Goal: Task Accomplishment & Management: Complete application form

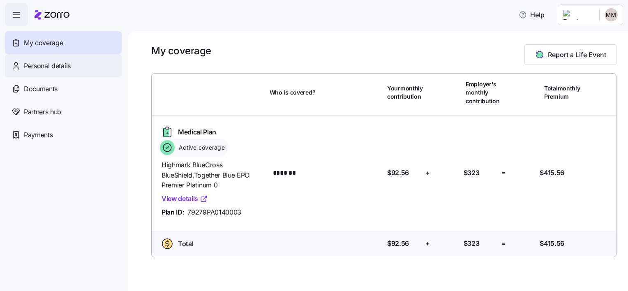
click at [82, 69] on div "Personal details" at bounding box center [63, 65] width 117 height 23
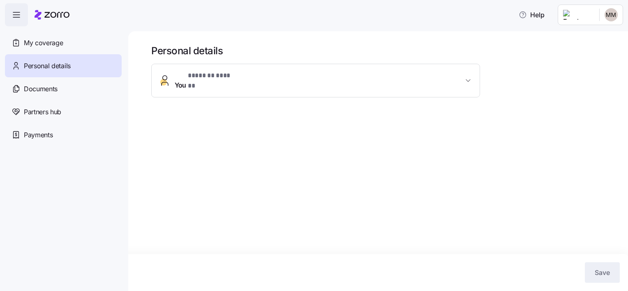
click at [380, 75] on span "You * ******* ****** *" at bounding box center [319, 81] width 289 height 20
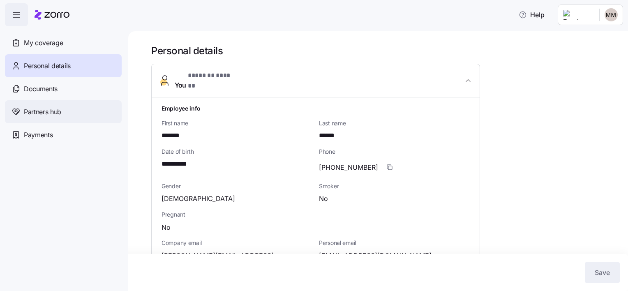
click at [43, 114] on span "Partners hub" at bounding box center [42, 112] width 37 height 10
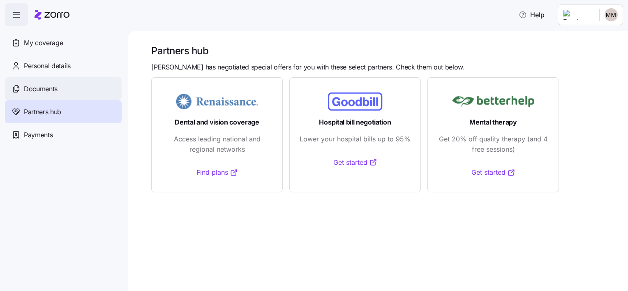
click at [47, 97] on div "Documents" at bounding box center [63, 88] width 117 height 23
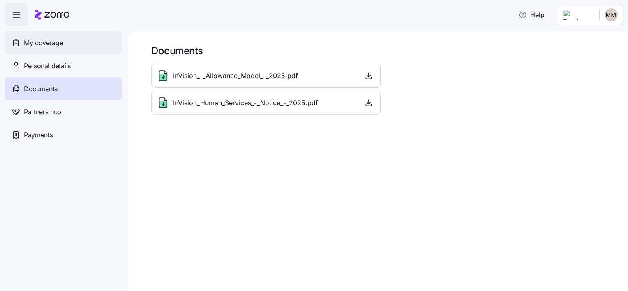
click at [42, 46] on span "My coverage" at bounding box center [43, 43] width 39 height 10
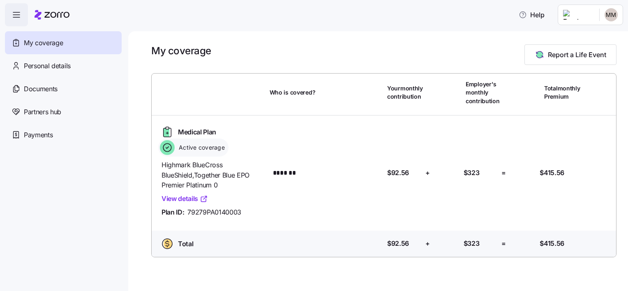
click at [175, 199] on link "View details" at bounding box center [185, 199] width 46 height 10
click at [615, 18] on html "Help My coverage Personal details Documents Partners hub Payments My coverage R…" at bounding box center [314, 143] width 628 height 286
click at [374, 45] on html "Help My coverage Personal details Documents Partners hub Payments My coverage R…" at bounding box center [314, 143] width 628 height 286
click at [16, 15] on icon "button" at bounding box center [17, 15] width 10 height 10
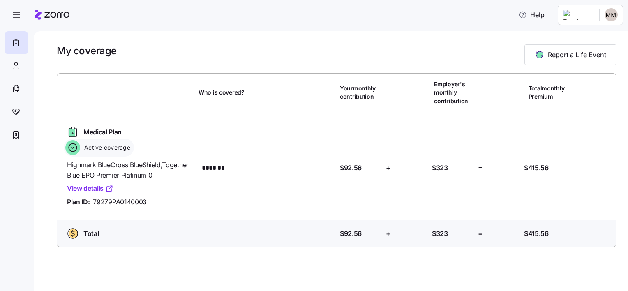
click at [233, 222] on div "Total Who is covered? Your contribution: $92.56 + Employer's contribution: $323…" at bounding box center [337, 235] width 566 height 30
click at [18, 66] on icon at bounding box center [16, 66] width 9 height 10
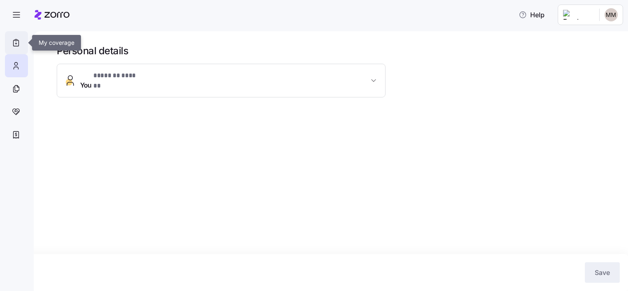
click at [16, 44] on icon at bounding box center [16, 43] width 9 height 10
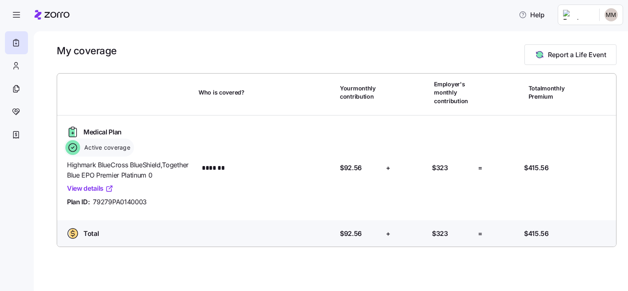
click at [610, 14] on html "Help My coverage Report a Life Event Who is covered? Your monthly contribution …" at bounding box center [314, 143] width 628 height 286
click at [589, 36] on div "My settings" at bounding box center [595, 36] width 43 height 9
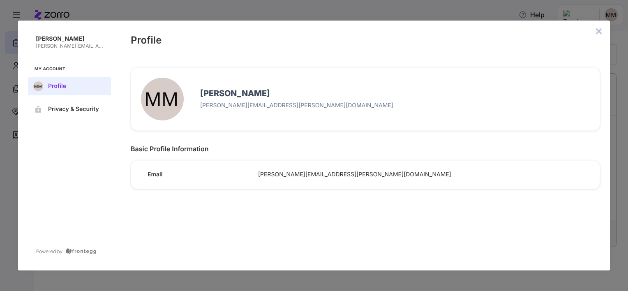
click at [596, 31] on icon "close admin-box" at bounding box center [599, 31] width 7 height 7
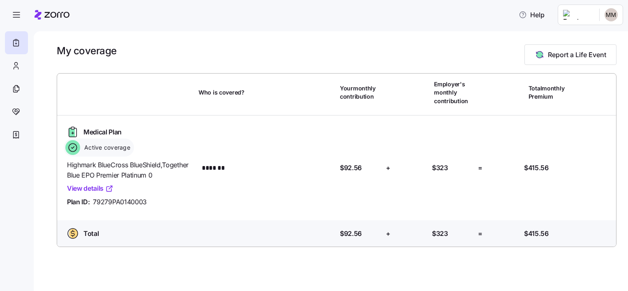
click at [245, 53] on div "My coverage Report a Life Event" at bounding box center [337, 54] width 560 height 21
click at [560, 57] on span "Report a Life Event" at bounding box center [577, 55] width 58 height 10
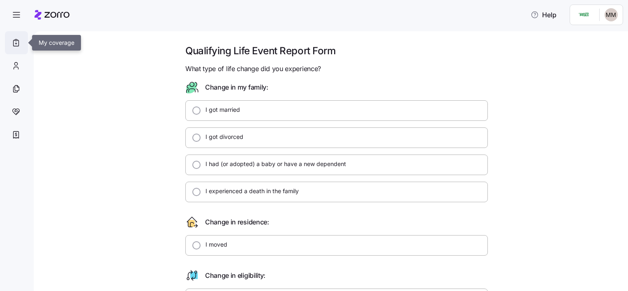
click at [12, 43] on icon at bounding box center [16, 43] width 9 height 10
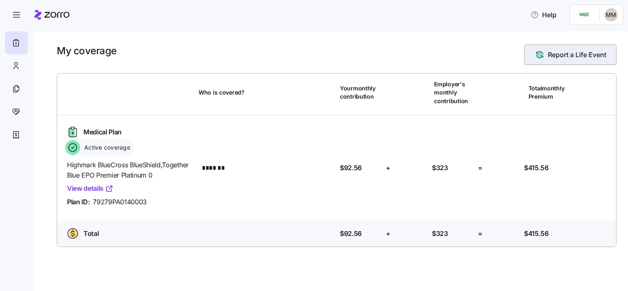
click at [564, 61] on button "Report a Life Event" at bounding box center [571, 54] width 92 height 21
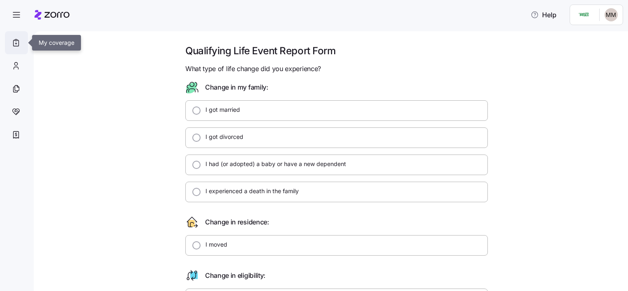
click at [18, 42] on icon at bounding box center [16, 43] width 9 height 10
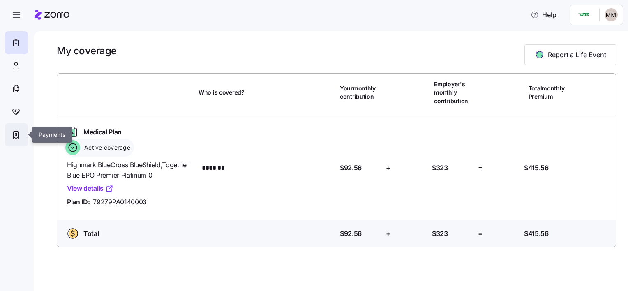
click at [18, 133] on icon at bounding box center [16, 135] width 5 height 7
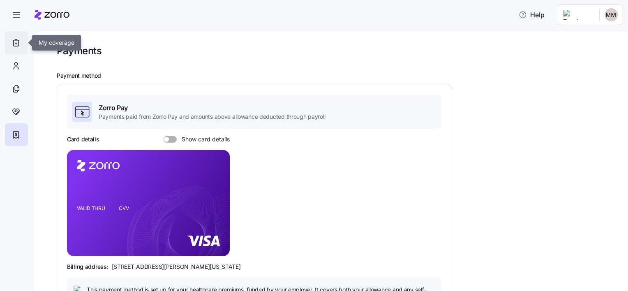
click at [14, 42] on icon at bounding box center [16, 43] width 9 height 10
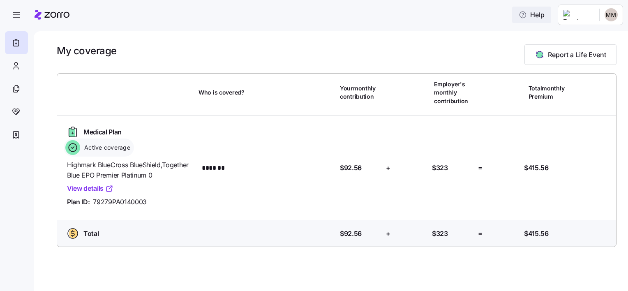
click at [546, 21] on button "Help" at bounding box center [531, 15] width 39 height 16
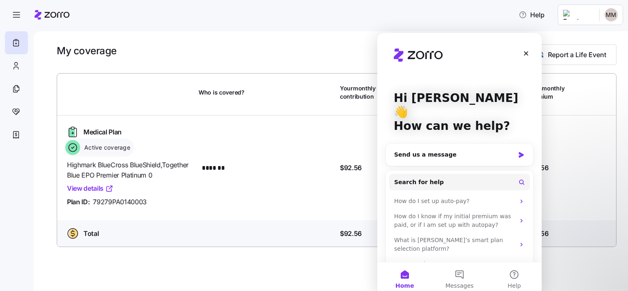
click at [319, 51] on div "My coverage Report a Life Event" at bounding box center [337, 54] width 560 height 21
click at [526, 51] on icon "Close" at bounding box center [526, 53] width 7 height 7
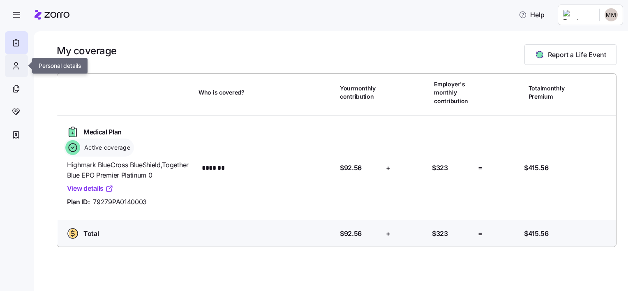
click at [17, 65] on icon at bounding box center [15, 63] width 3 height 3
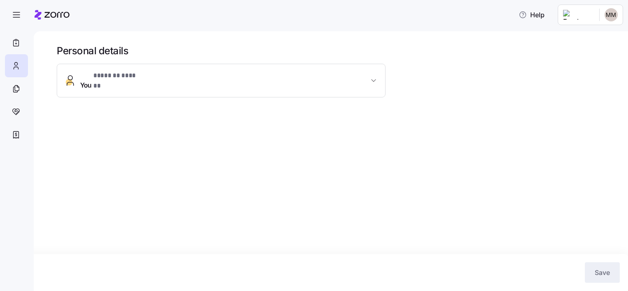
click at [360, 72] on span "You * ******* ****** *" at bounding box center [224, 81] width 289 height 20
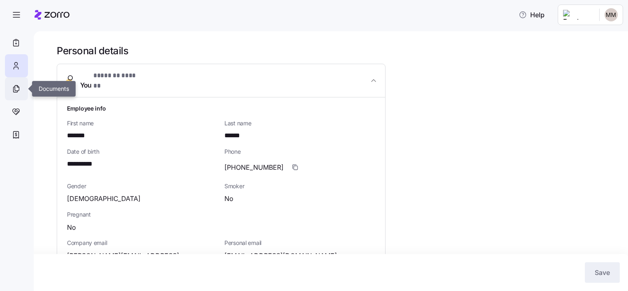
click at [18, 88] on icon at bounding box center [16, 89] width 9 height 10
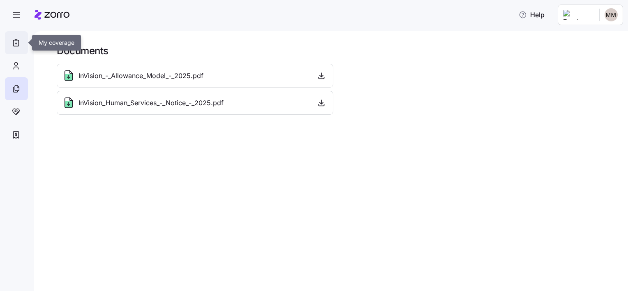
click at [19, 49] on div at bounding box center [16, 42] width 23 height 23
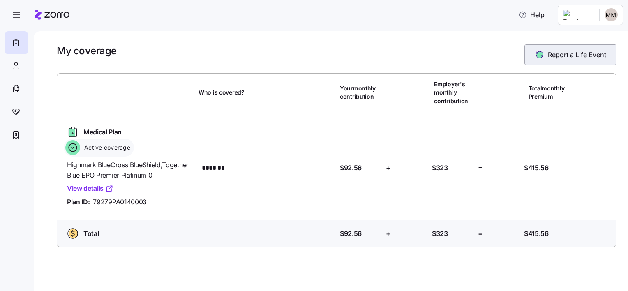
click at [568, 55] on span "Report a Life Event" at bounding box center [577, 55] width 58 height 10
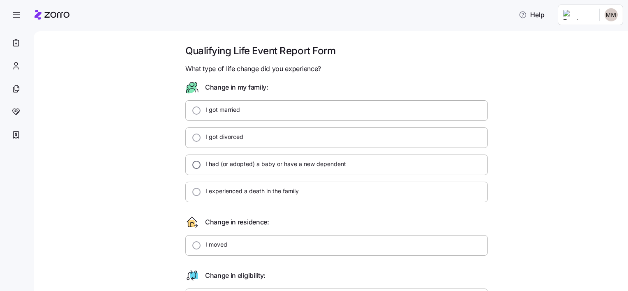
click at [193, 164] on input "I had (or adopted) a baby or have a new dependent" at bounding box center [196, 165] width 8 height 8
radio input "true"
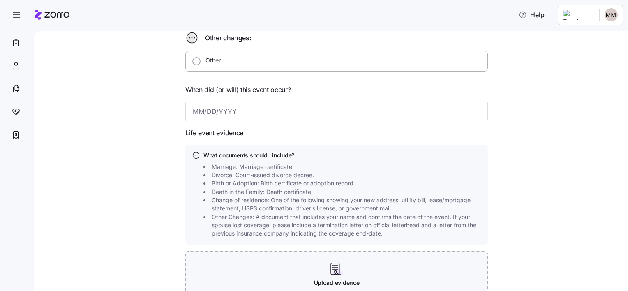
scroll to position [373, 0]
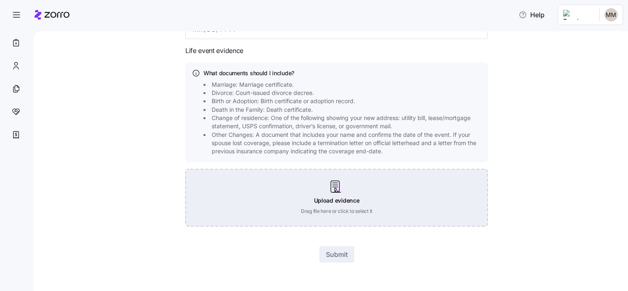
click at [334, 213] on div "Upload evidence Drag file here or click to select it" at bounding box center [336, 198] width 303 height 58
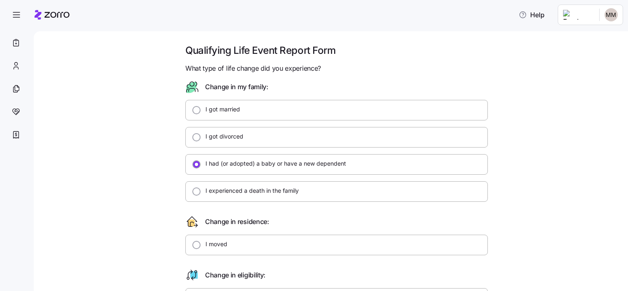
scroll to position [0, 0]
click at [14, 41] on icon at bounding box center [16, 43] width 5 height 6
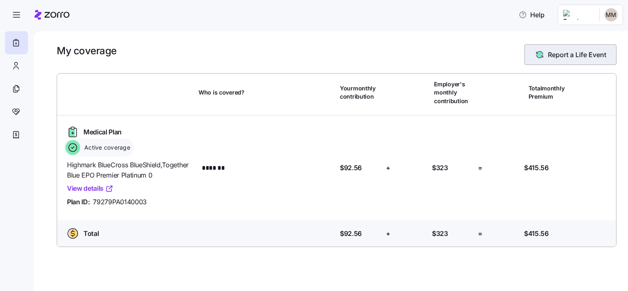
click at [584, 58] on span "Report a Life Event" at bounding box center [577, 55] width 58 height 10
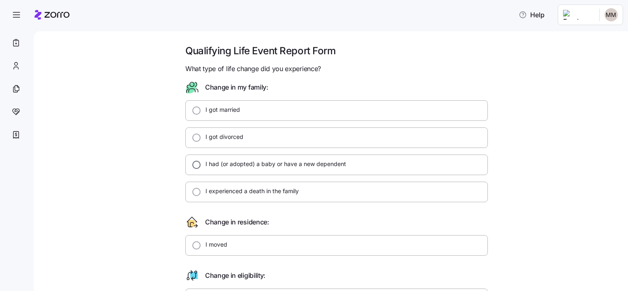
click at [196, 164] on input "I had (or adopted) a baby or have a new dependent" at bounding box center [196, 165] width 8 height 8
radio input "true"
click at [13, 44] on icon at bounding box center [16, 43] width 9 height 10
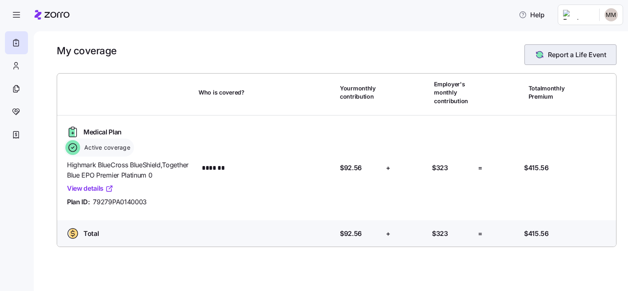
click at [590, 56] on span "Report a Life Event" at bounding box center [577, 55] width 58 height 10
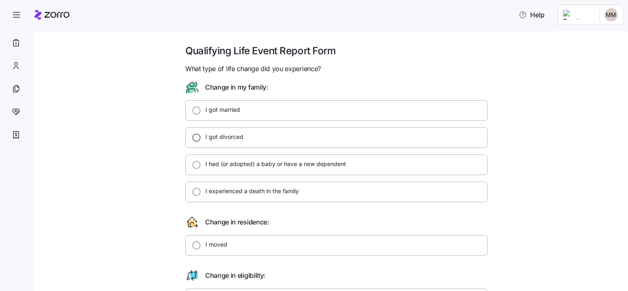
click at [194, 136] on input "I got divorced" at bounding box center [196, 138] width 8 height 8
radio input "true"
click at [192, 162] on input "I had (or adopted) a baby or have a new dependent" at bounding box center [196, 165] width 8 height 8
radio input "true"
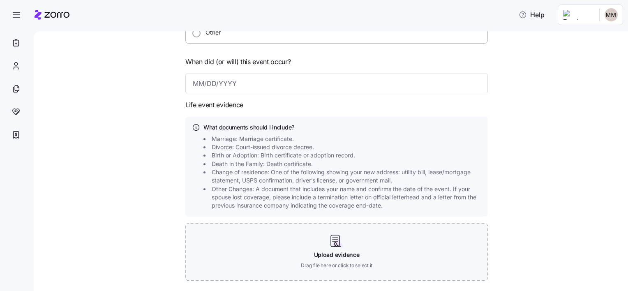
scroll to position [373, 0]
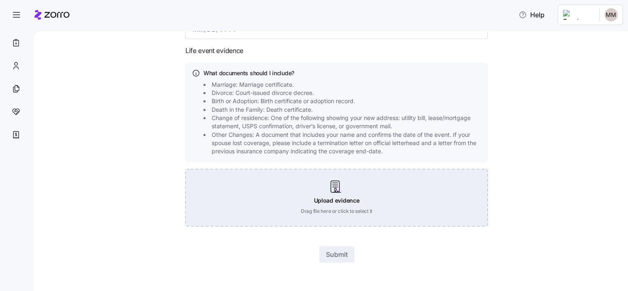
click at [332, 220] on div "Upload evidence Drag file here or click to select it" at bounding box center [336, 198] width 303 height 58
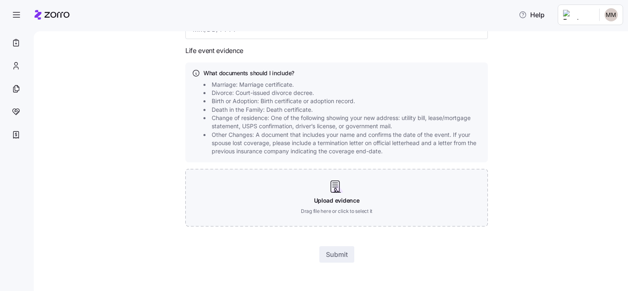
click at [396, 242] on div at bounding box center [336, 237] width 303 height 20
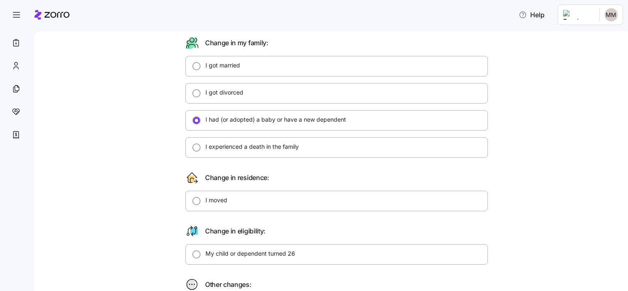
scroll to position [0, 0]
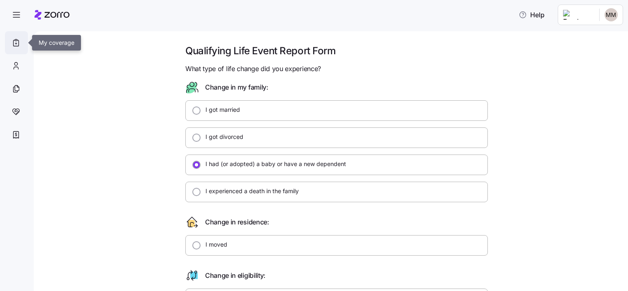
click at [12, 43] on icon at bounding box center [16, 43] width 9 height 10
